Goal: Information Seeking & Learning: Learn about a topic

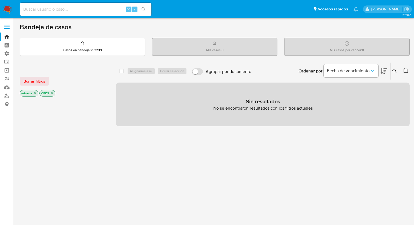
click at [50, 10] on input at bounding box center [85, 9] width 131 height 7
paste input "1589927101"
type input "1589927101"
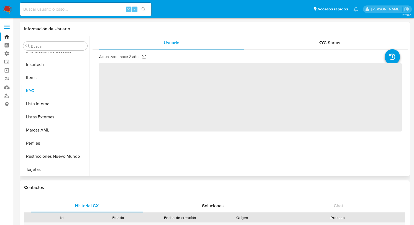
scroll to position [231, 0]
select select "10"
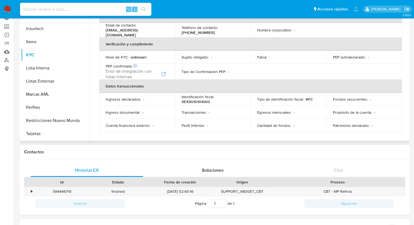
scroll to position [37, 0]
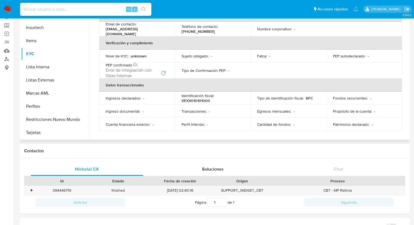
click at [187, 102] on p "XEXX010101000" at bounding box center [196, 100] width 28 height 5
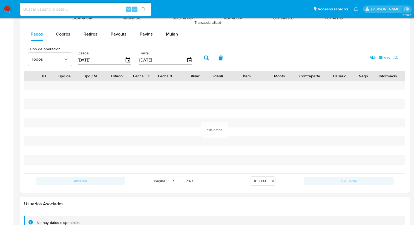
scroll to position [452, 0]
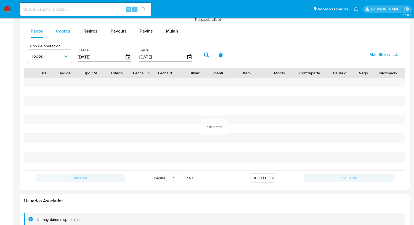
click at [67, 29] on span "Cobros" at bounding box center [63, 31] width 14 height 6
select select "10"
click at [86, 36] on div "Retiros" at bounding box center [91, 31] width 14 height 13
select select "10"
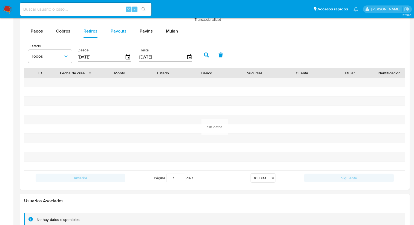
click at [114, 36] on div "Payouts" at bounding box center [119, 31] width 16 height 13
select select "10"
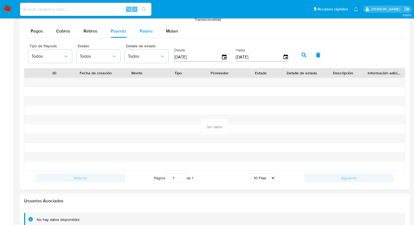
click at [137, 35] on button "Payins" at bounding box center [146, 31] width 26 height 13
select select "10"
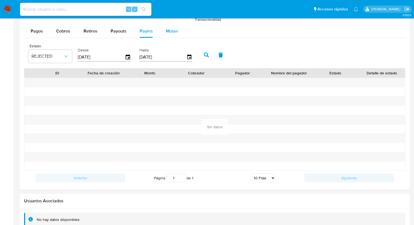
click at [167, 34] on span "Mulan" at bounding box center [172, 31] width 12 height 6
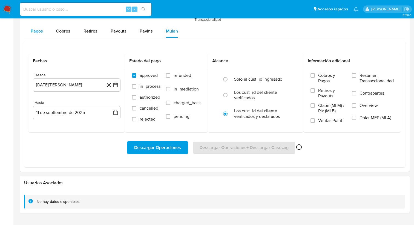
click at [38, 34] on span "Pagos" at bounding box center [37, 31] width 12 height 6
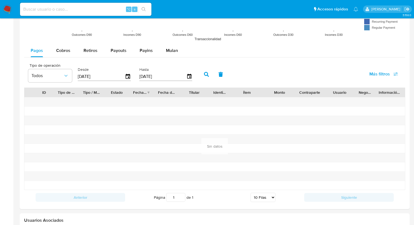
scroll to position [434, 0]
click at [68, 51] on span "Cobros" at bounding box center [63, 50] width 14 height 6
click at [54, 10] on input at bounding box center [85, 9] width 131 height 7
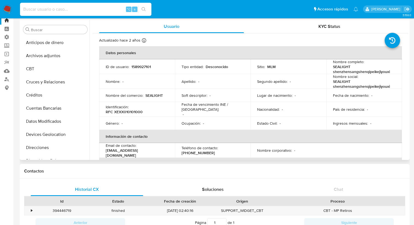
scroll to position [14, 0]
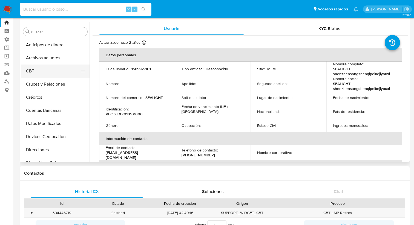
click at [44, 73] on button "CBT" at bounding box center [53, 71] width 64 height 13
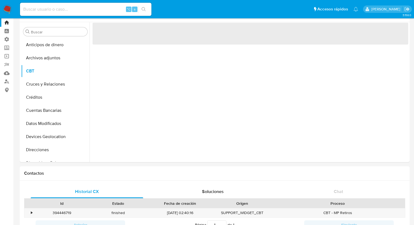
click at [73, 9] on input at bounding box center [85, 9] width 131 height 7
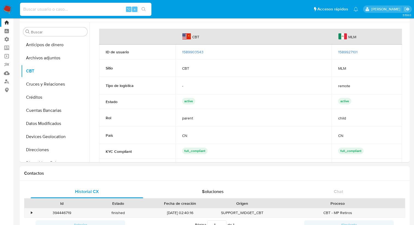
paste input "2644937551"
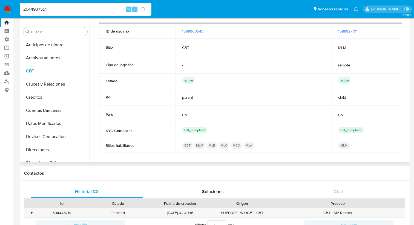
scroll to position [0, 0]
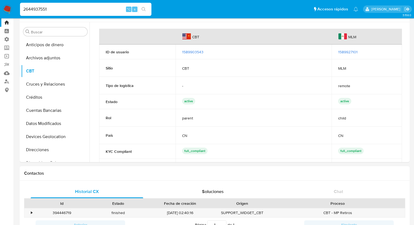
click at [84, 7] on input "2644937551" at bounding box center [85, 9] width 131 height 7
type input "2644937551"
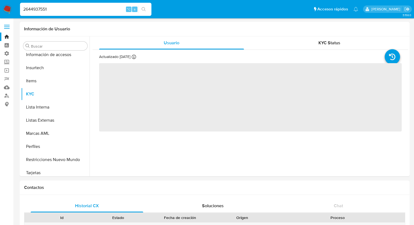
scroll to position [231, 0]
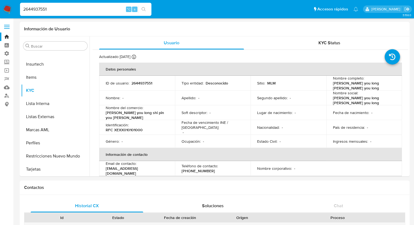
select select "10"
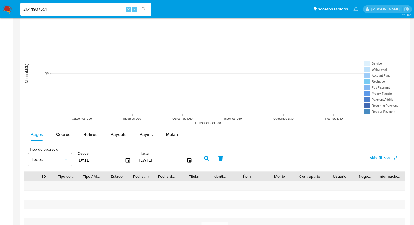
scroll to position [414, 0]
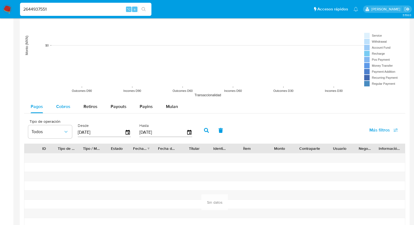
click at [71, 107] on button "Cobros" at bounding box center [63, 106] width 27 height 13
select select "10"
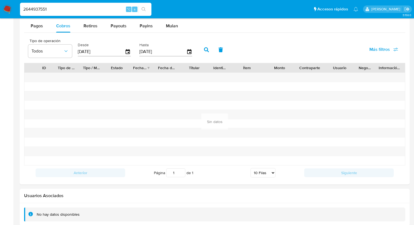
scroll to position [523, 0]
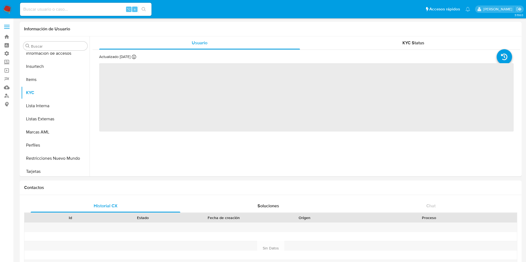
scroll to position [231, 0]
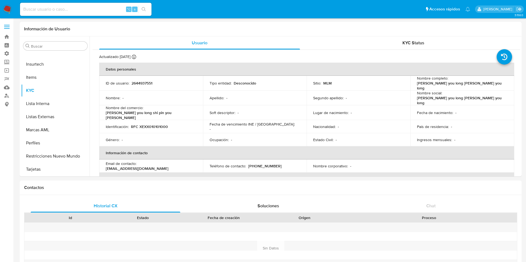
select select "10"
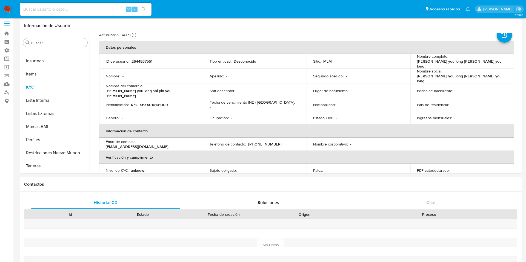
scroll to position [0, 0]
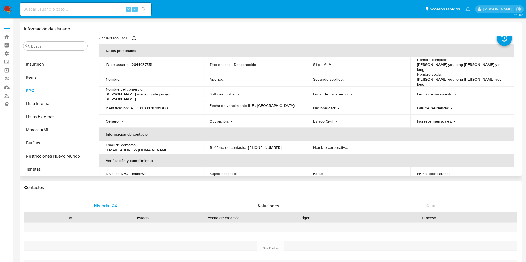
click at [108, 148] on p "[EMAIL_ADDRESS][DOMAIN_NAME]" at bounding box center [137, 150] width 63 height 5
drag, startPoint x: 105, startPoint y: 143, endPoint x: 160, endPoint y: 145, distance: 55.1
click at [160, 145] on td "Email de contacto : cbt2025082507513656434599@global-selling.mercadolibre.com" at bounding box center [151, 147] width 104 height 13
click at [147, 106] on p "RFC XEXX010101000" at bounding box center [149, 108] width 37 height 5
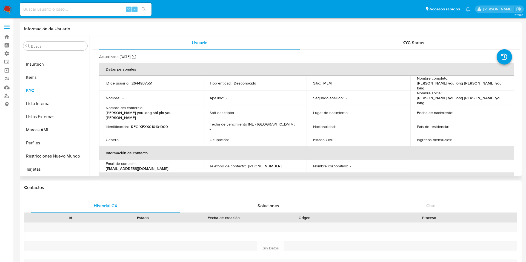
click at [449, 86] on p "[PERSON_NAME] you long [PERSON_NAME] you long" at bounding box center [461, 86] width 88 height 10
click at [452, 86] on p "[PERSON_NAME] you long [PERSON_NAME] you long" at bounding box center [461, 86] width 88 height 10
drag, startPoint x: 451, startPoint y: 86, endPoint x: 491, endPoint y: 87, distance: 39.5
click at [491, 87] on div "Nombre completo : zhang zhou you long zhang zhou you long" at bounding box center [462, 83] width 91 height 15
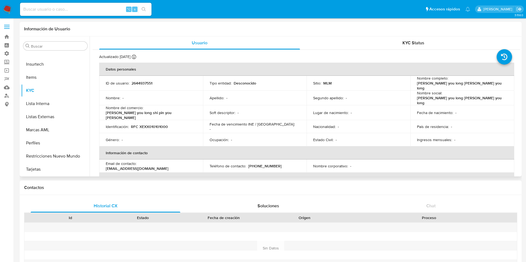
click at [450, 87] on p "[PERSON_NAME] you long [PERSON_NAME] you long" at bounding box center [461, 86] width 88 height 10
drag, startPoint x: 451, startPoint y: 87, endPoint x: 413, endPoint y: 85, distance: 37.5
click at [413, 85] on td "Nombre completo : zhang zhou you long zhang zhou you long" at bounding box center [462, 83] width 104 height 15
drag, startPoint x: 451, startPoint y: 86, endPoint x: 491, endPoint y: 87, distance: 39.7
click at [491, 87] on div "Nombre completo : zhang zhou you long zhang zhou you long" at bounding box center [462, 83] width 91 height 15
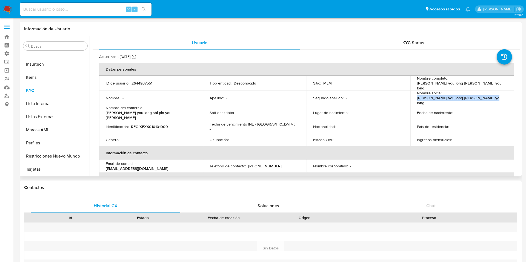
drag, startPoint x: 495, startPoint y: 98, endPoint x: 413, endPoint y: 98, distance: 81.9
click at [413, 98] on td "Nombre social : zhang zhou you long zhang zhou you long" at bounding box center [462, 98] width 104 height 15
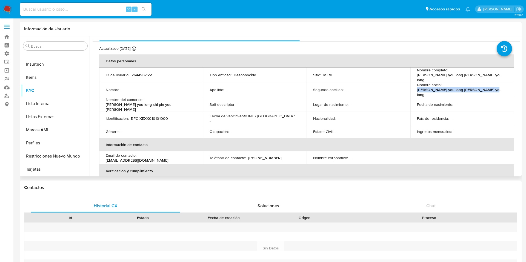
scroll to position [9, 0]
click at [247, 74] on p "Desconocido" at bounding box center [245, 74] width 22 height 5
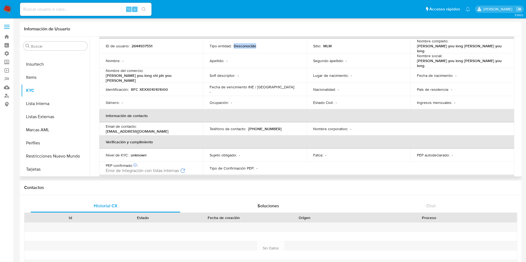
scroll to position [39, 0]
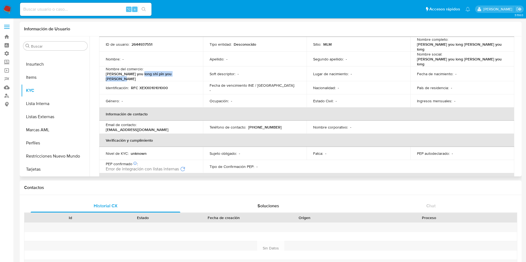
drag, startPoint x: 182, startPoint y: 73, endPoint x: 140, endPoint y: 72, distance: 42.2
click at [140, 72] on p "[PERSON_NAME] you long shi pin you [PERSON_NAME]" at bounding box center [150, 76] width 88 height 10
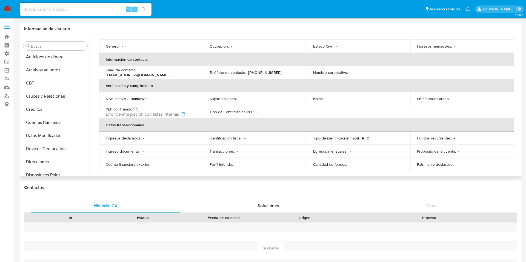
scroll to position [0, 0]
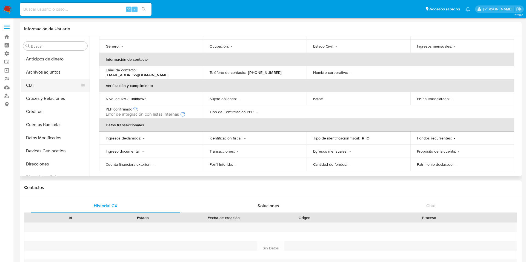
click at [39, 83] on button "CBT" at bounding box center [53, 85] width 64 height 13
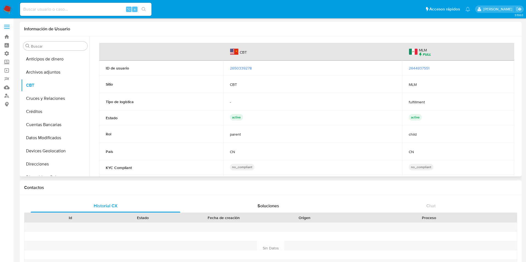
drag, startPoint x: 257, startPoint y: 68, endPoint x: 228, endPoint y: 67, distance: 29.3
click at [228, 67] on td "2650339278" at bounding box center [312, 68] width 179 height 15
click at [242, 71] on td "2650339278" at bounding box center [312, 68] width 179 height 15
click at [241, 69] on span "2650339278" at bounding box center [241, 67] width 22 height 5
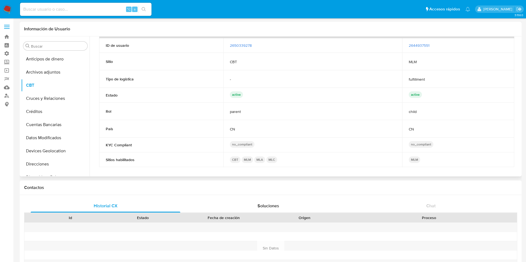
click at [281, 164] on td "CBT MLM MLA MLC" at bounding box center [312, 160] width 179 height 15
drag, startPoint x: 279, startPoint y: 160, endPoint x: 243, endPoint y: 160, distance: 36.4
click at [243, 160] on div "CBT MLM MLA MLC" at bounding box center [313, 160] width 166 height 7
click at [243, 161] on p "MLM" at bounding box center [248, 160] width 12 height 7
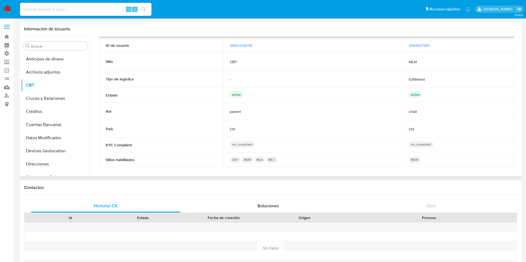
click at [247, 161] on p "MLM" at bounding box center [248, 160] width 12 height 7
click at [259, 162] on p "MLA" at bounding box center [259, 160] width 11 height 7
click at [271, 162] on p "MLC" at bounding box center [271, 160] width 11 height 7
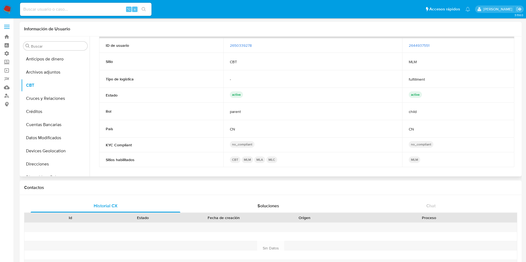
click at [271, 162] on p "MLC" at bounding box center [271, 160] width 11 height 7
click at [428, 158] on div "MLM" at bounding box center [458, 160] width 99 height 7
click at [410, 161] on p "MLM" at bounding box center [415, 160] width 12 height 7
click at [411, 161] on p "MLM" at bounding box center [415, 160] width 12 height 7
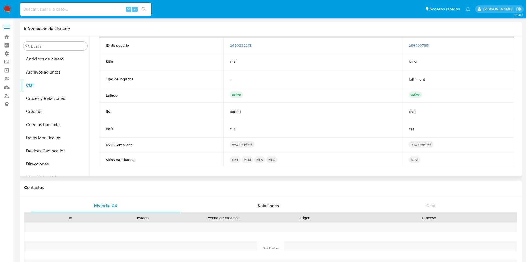
click at [411, 161] on p "MLM" at bounding box center [415, 160] width 12 height 7
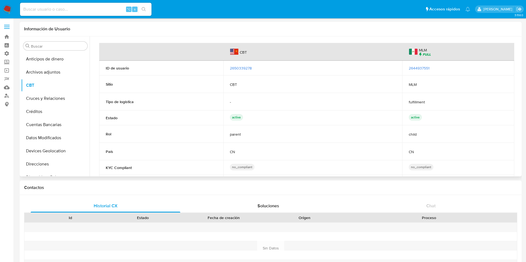
scroll to position [3, 0]
